Goal: Task Accomplishment & Management: Manage account settings

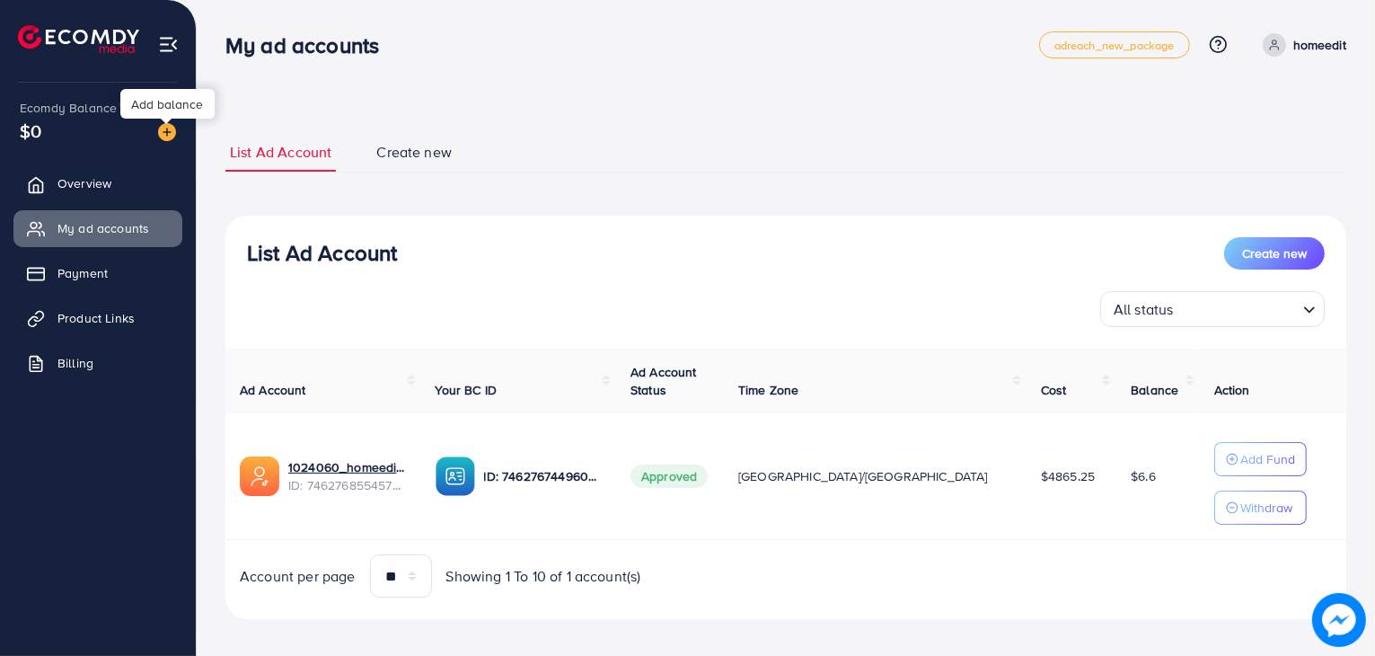
click at [163, 128] on img at bounding box center [167, 132] width 18 height 18
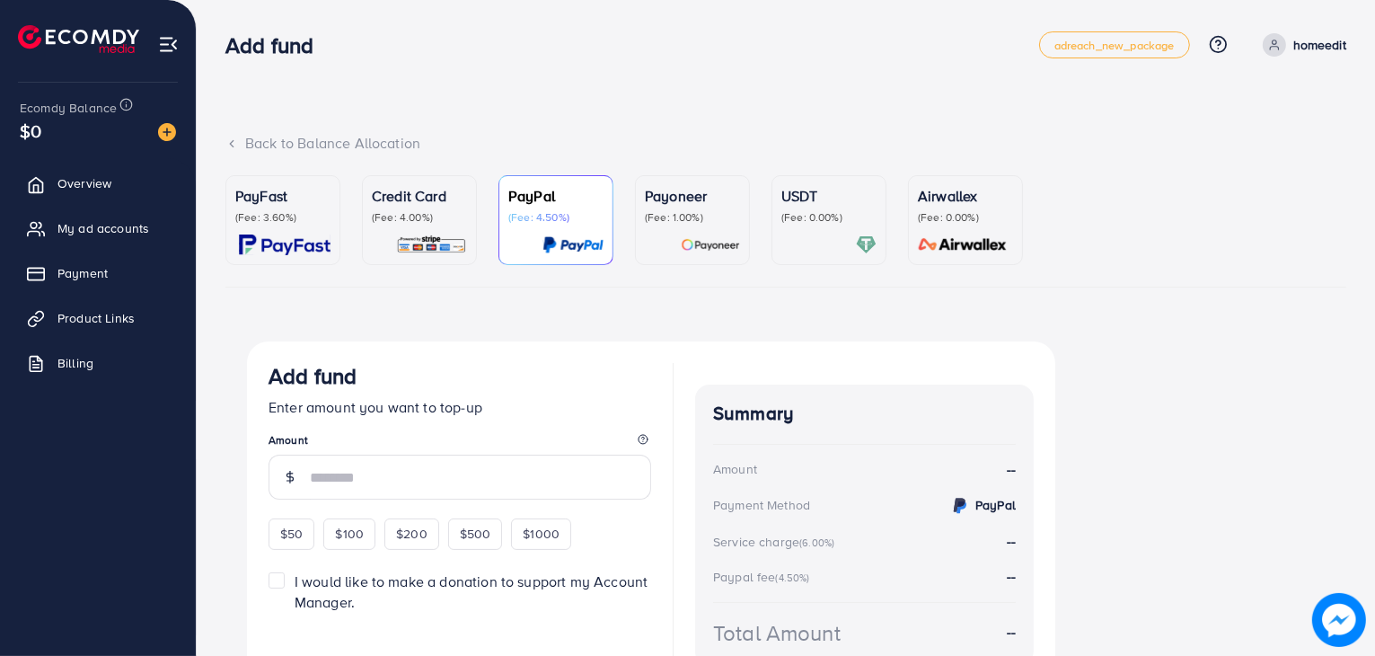
click at [427, 199] on p "Credit Card" at bounding box center [419, 196] width 95 height 22
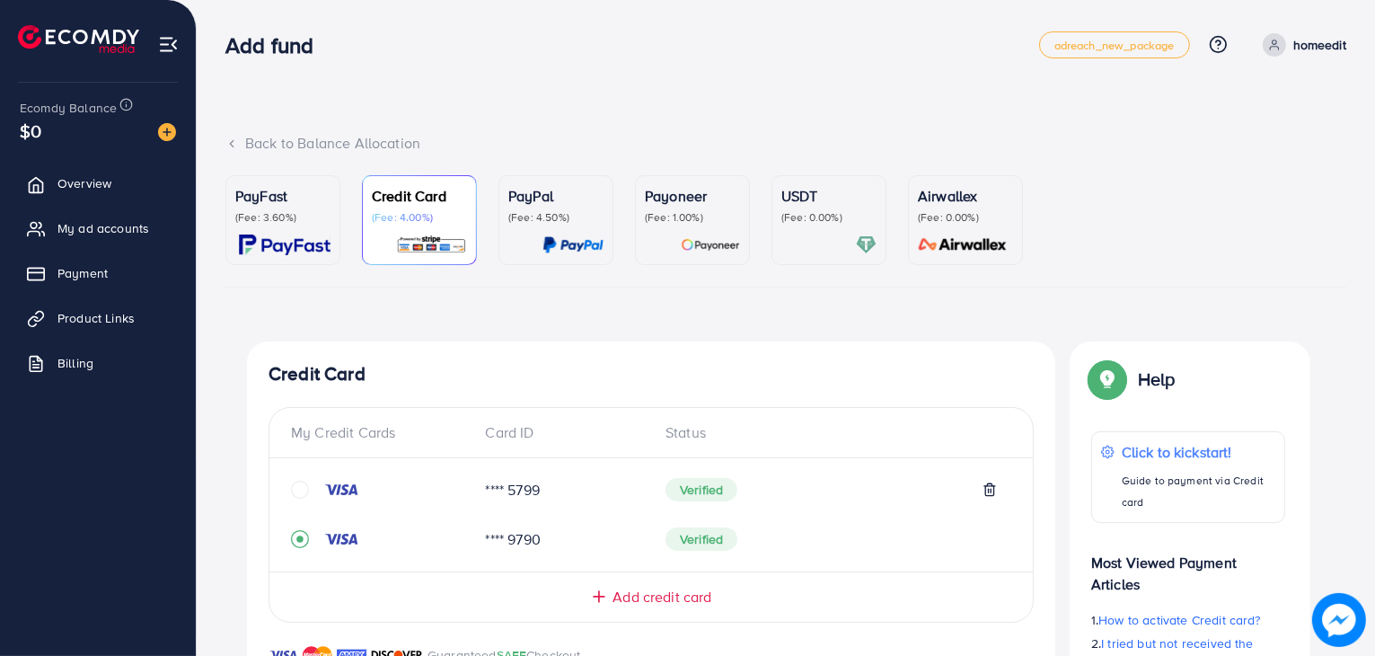
scroll to position [474, 0]
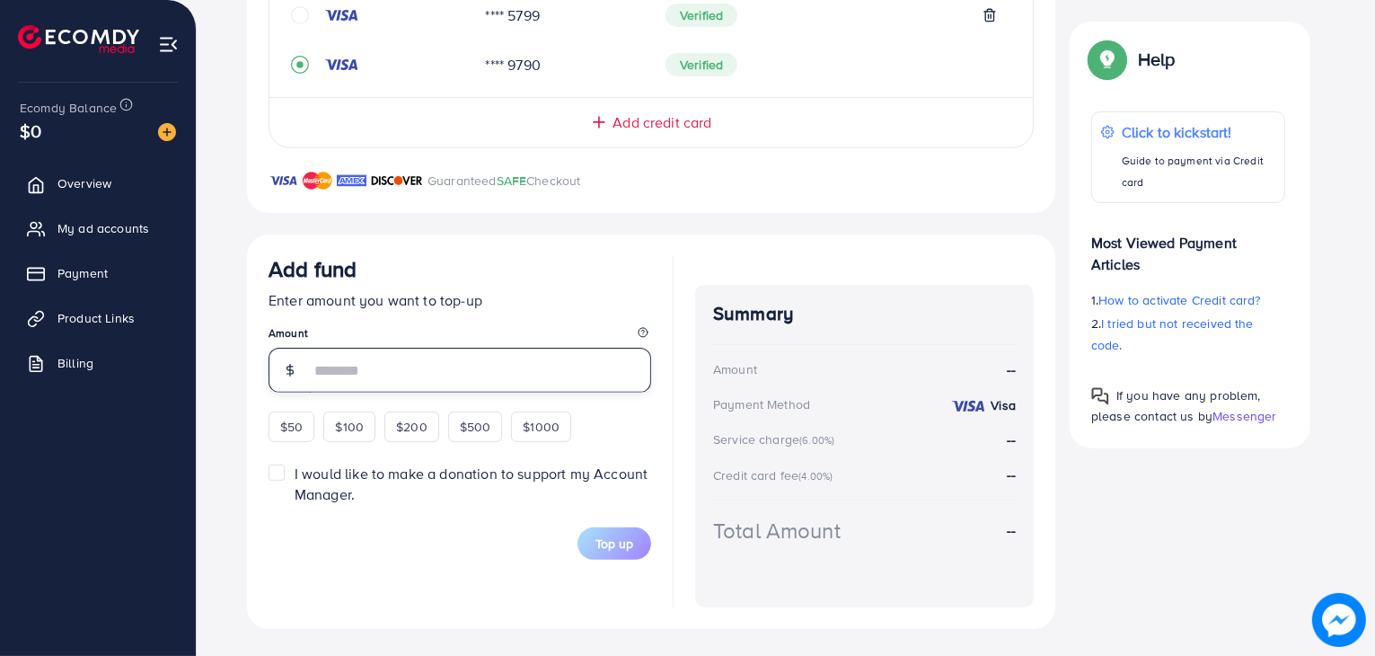
click at [454, 375] on input "number" at bounding box center [480, 370] width 341 height 45
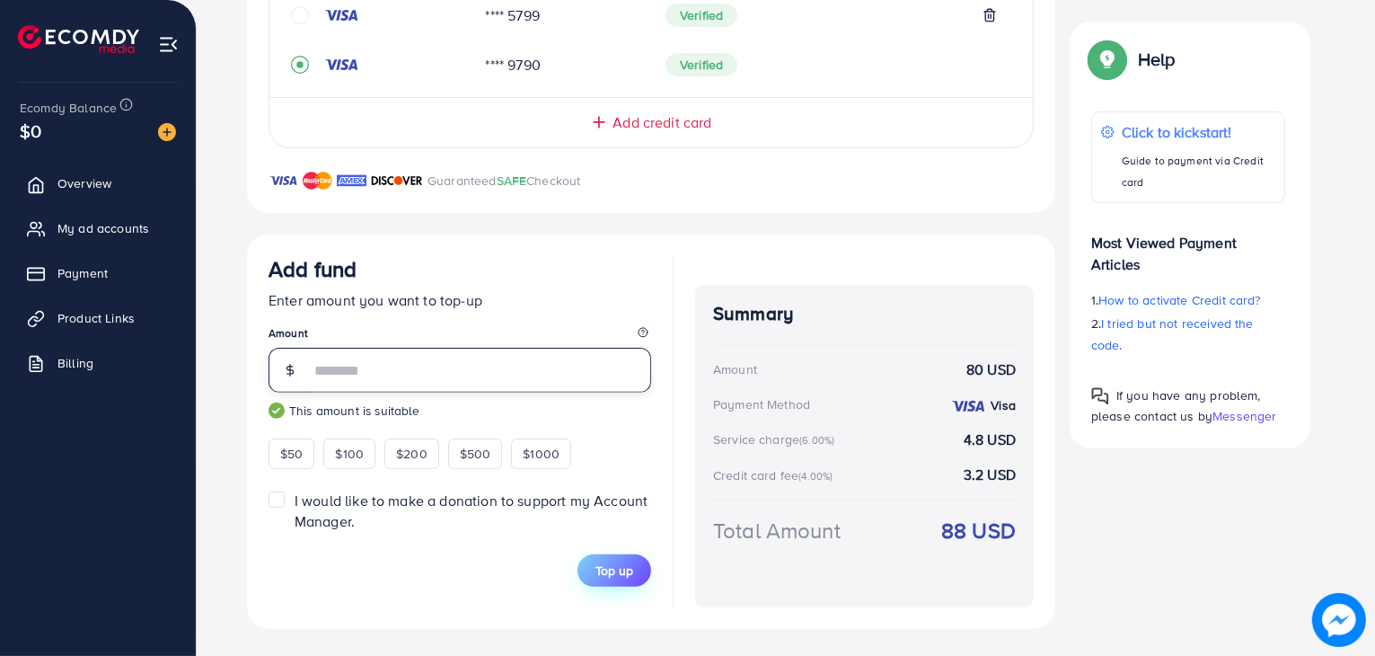
type input "**"
click at [607, 572] on span "Top up" at bounding box center [615, 570] width 38 height 18
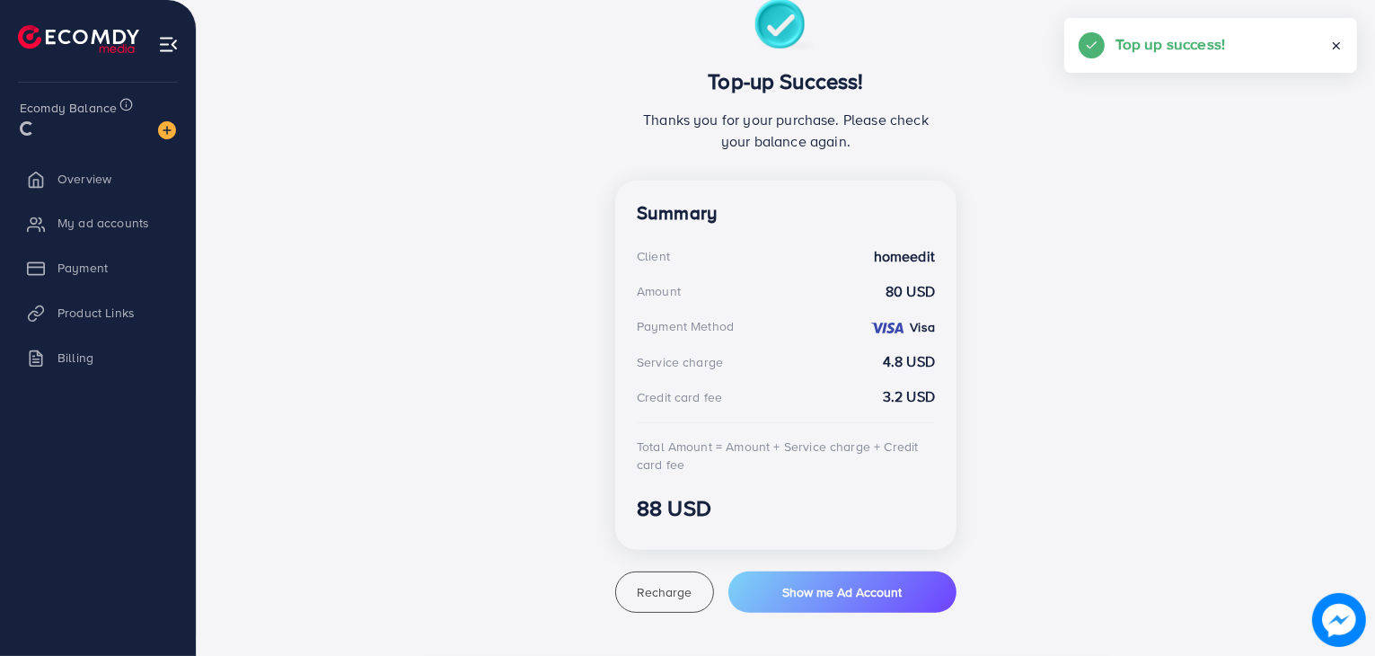
scroll to position [341, 0]
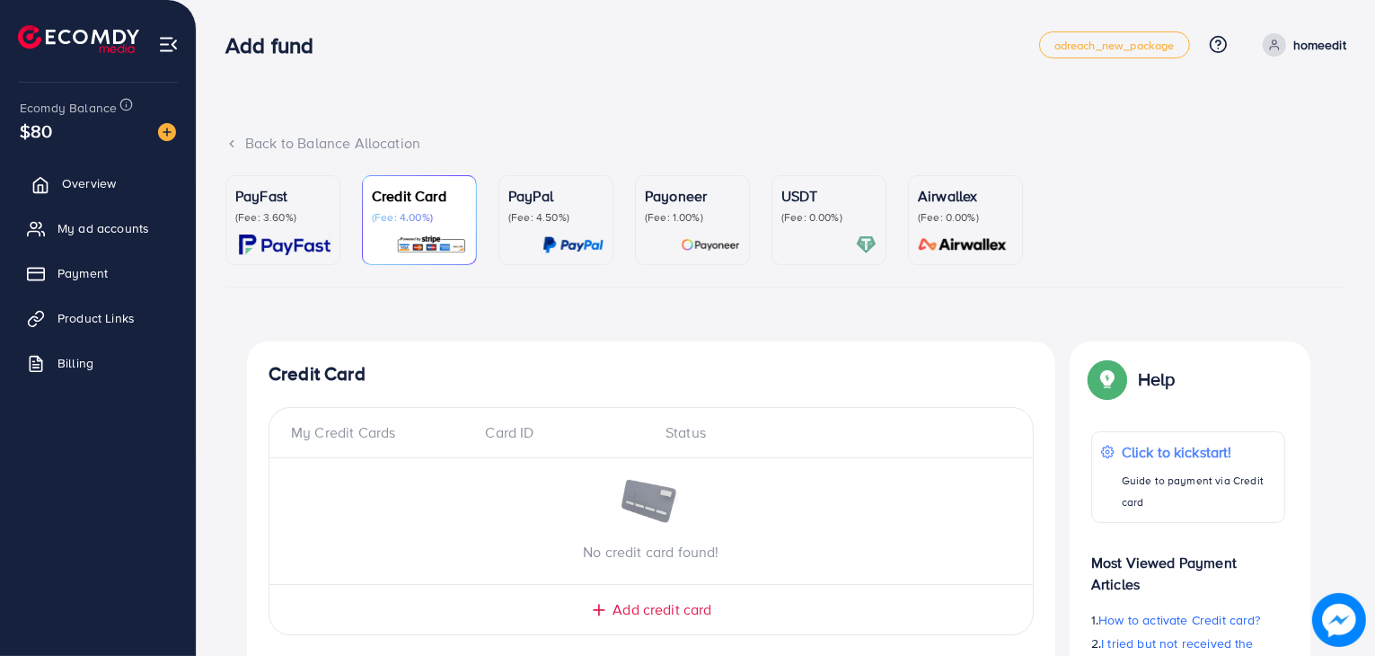
scroll to position [471, 0]
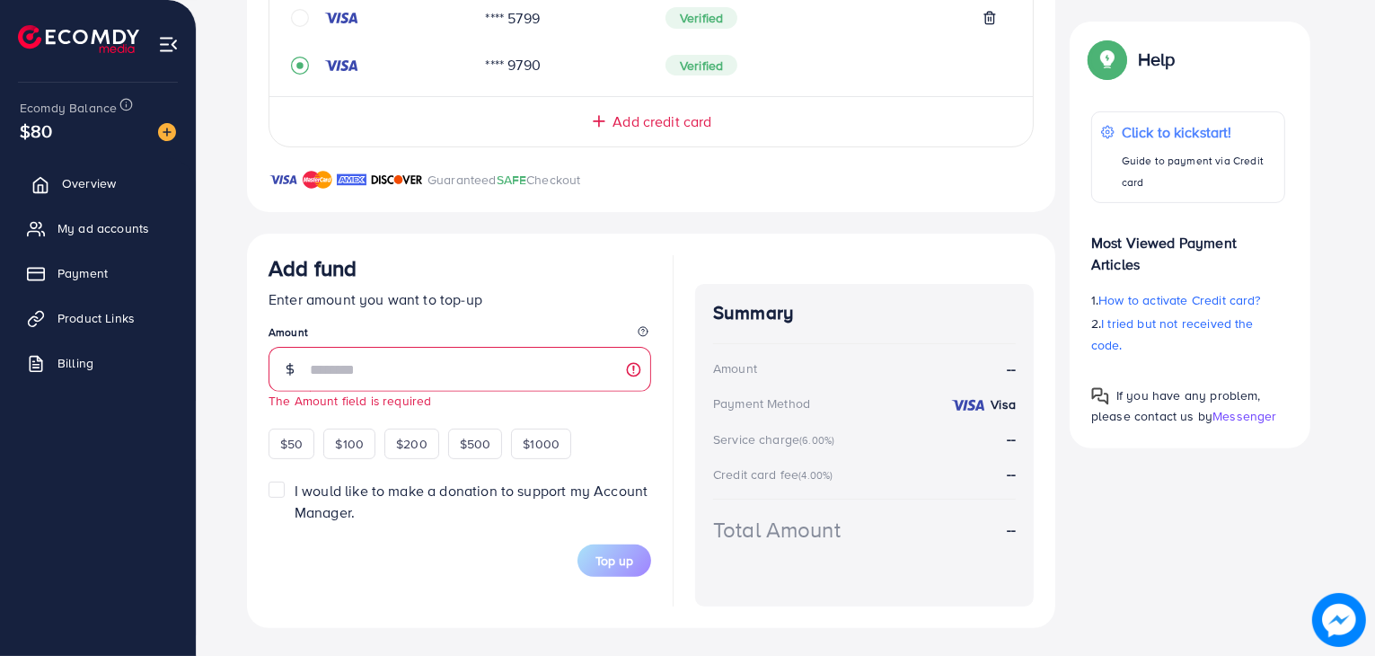
click at [93, 181] on span "Overview" at bounding box center [89, 183] width 54 height 18
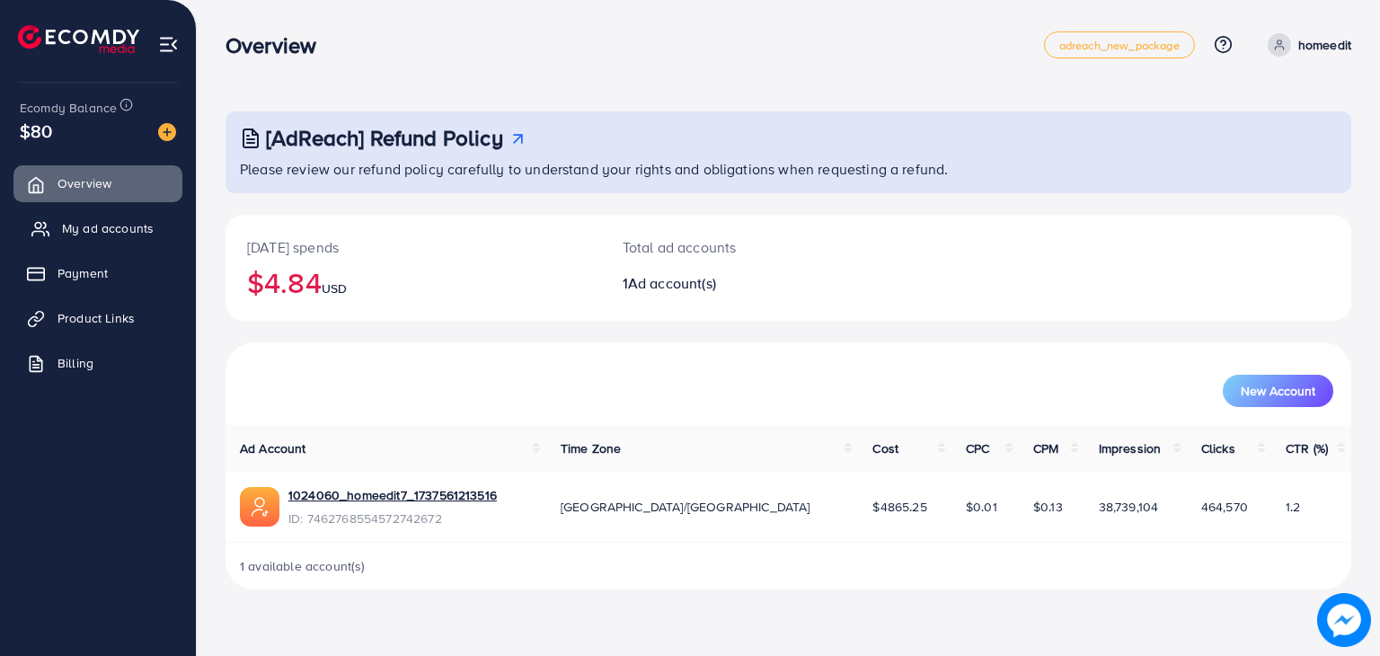
click at [84, 225] on span "My ad accounts" at bounding box center [108, 228] width 92 height 18
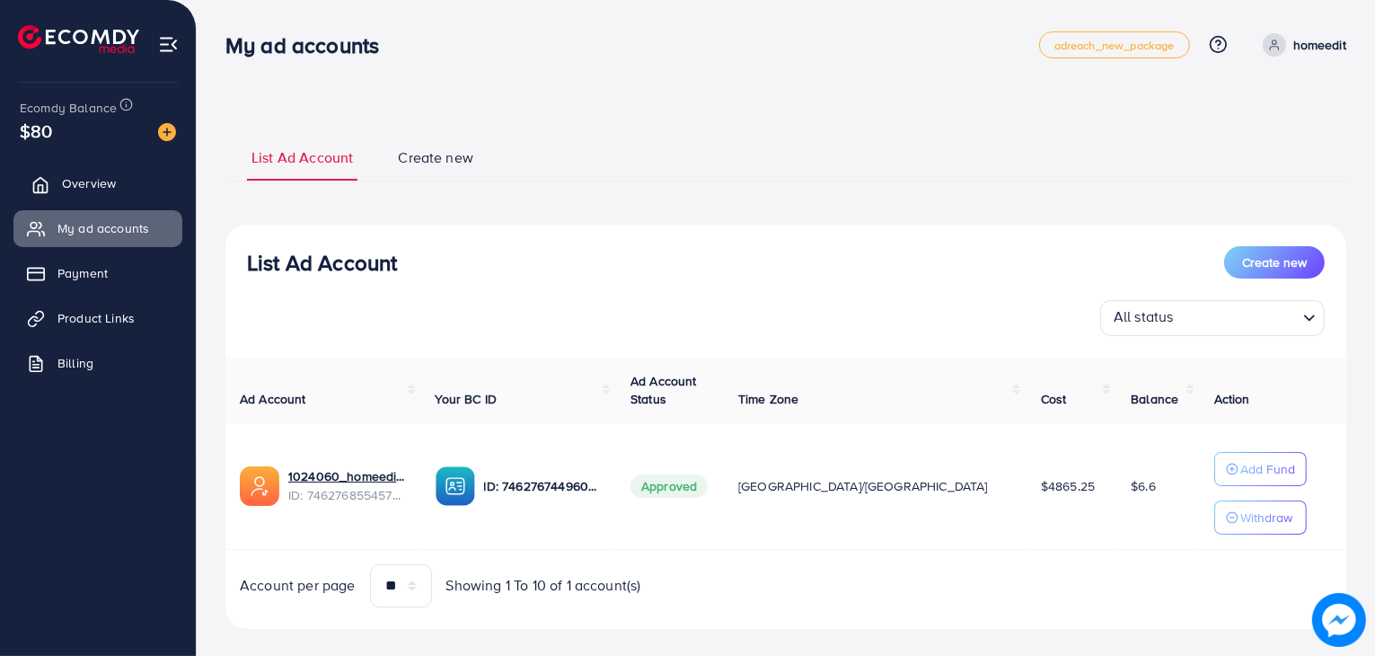
click at [75, 183] on span "Overview" at bounding box center [89, 183] width 54 height 18
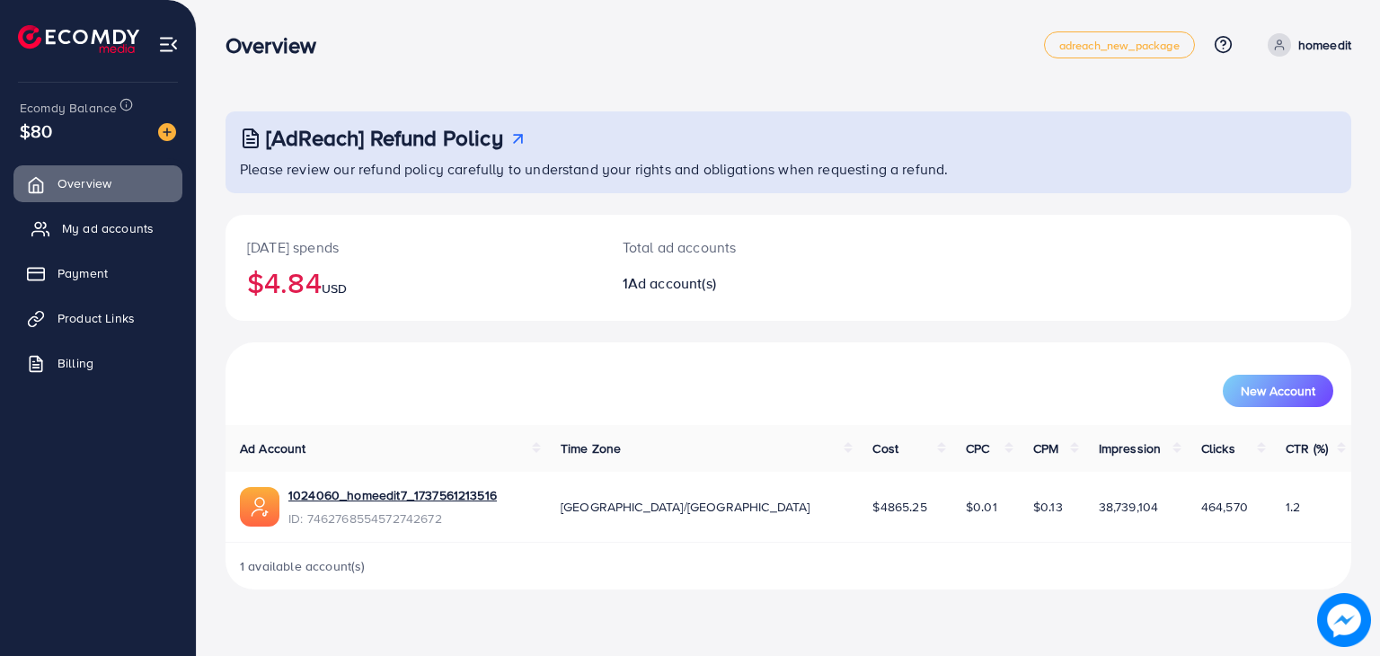
click at [92, 227] on span "My ad accounts" at bounding box center [108, 228] width 92 height 18
